Goal: Task Accomplishment & Management: Use online tool/utility

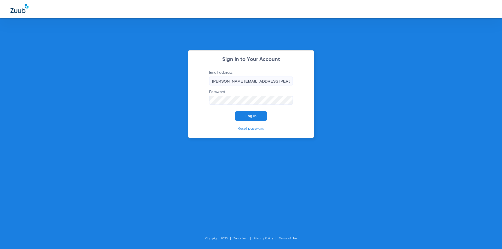
click at [245, 114] on button "Log In" at bounding box center [251, 115] width 32 height 9
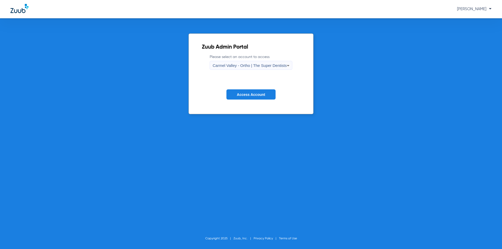
click at [261, 64] on span "Carmel Valley - Ortho | The Super Dentists" at bounding box center [249, 65] width 74 height 4
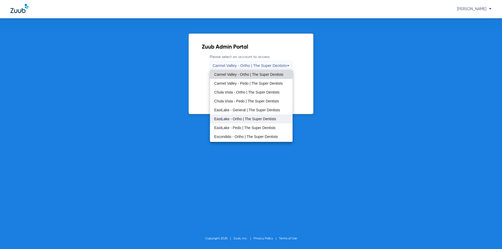
scroll to position [61, 0]
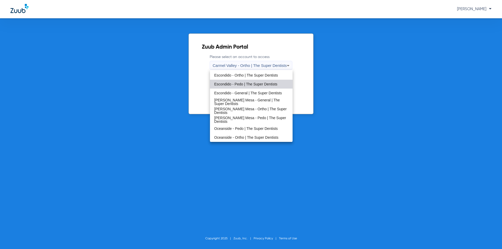
click at [253, 82] on span "Escondido - Pedo | The Super Dentists" at bounding box center [245, 84] width 63 height 4
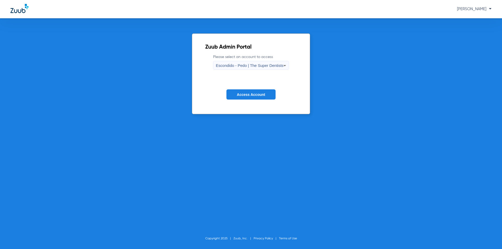
click at [254, 86] on form "Please select an account to access Escondido - Pedo | The Super Dentists Access…" at bounding box center [251, 80] width 92 height 53
click at [254, 87] on form "Please select an account to access Escondido - Pedo | The Super Dentists Access…" at bounding box center [251, 80] width 92 height 53
click at [255, 86] on form "Please select an account to access Escondido - Pedo | The Super Dentists Access…" at bounding box center [251, 80] width 92 height 53
drag, startPoint x: 255, startPoint y: 89, endPoint x: 257, endPoint y: 91, distance: 2.8
click at [256, 91] on form "Please select an account to access Escondido - Pedo | The Super Dentists Access…" at bounding box center [251, 80] width 92 height 53
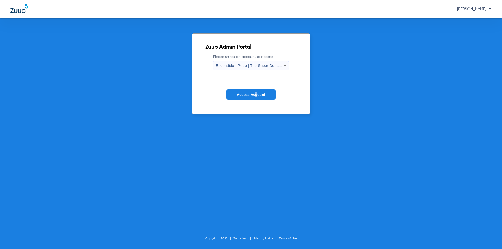
click at [255, 92] on span "Access Account" at bounding box center [251, 94] width 28 height 4
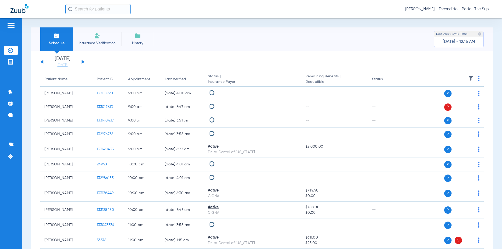
click at [86, 9] on input "text" at bounding box center [97, 9] width 65 height 10
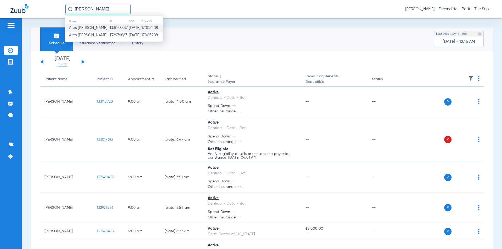
type input "[PERSON_NAME]"
click at [129, 30] on td "[DATE]" at bounding box center [135, 27] width 13 height 7
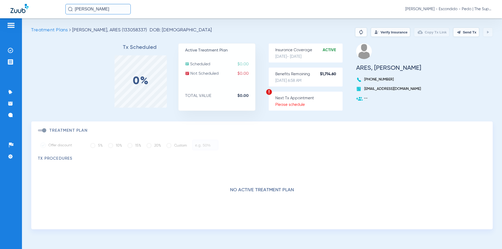
click at [384, 35] on button "Verify Insurance" at bounding box center [390, 31] width 39 height 9
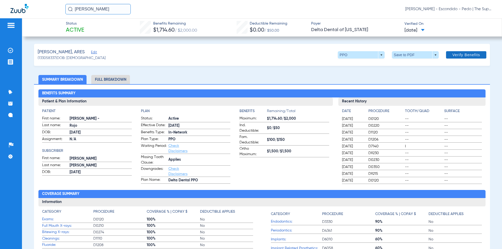
click at [470, 55] on span "Verify Benefits" at bounding box center [466, 55] width 28 height 4
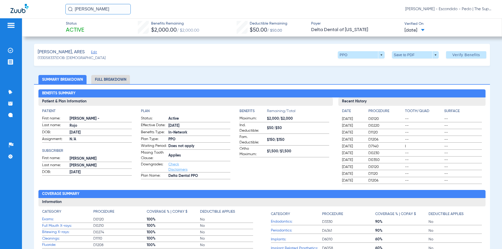
click at [194, 13] on div "[PERSON_NAME] [PERSON_NAME] - Escondido - Pedo | The Super Dentists" at bounding box center [278, 9] width 426 height 10
click at [171, 42] on div "Status Active Benefits Remaining $2,000.00 / $2,000.00 Deductible Remaining $50…" at bounding box center [262, 133] width 480 height 231
click at [241, 10] on div "[PERSON_NAME] [PERSON_NAME] - Escondido - Pedo | The Super Dentists" at bounding box center [278, 9] width 426 height 10
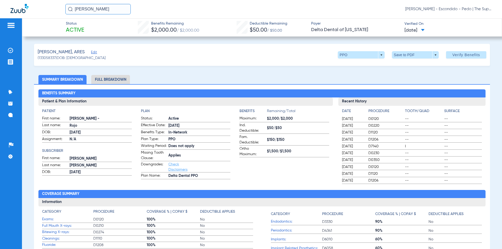
click at [314, 15] on div "[PERSON_NAME] [PERSON_NAME] - Escondido - Pedo | The Super Dentists" at bounding box center [251, 9] width 502 height 18
